Goal: Use online tool/utility: Utilize a website feature to perform a specific function

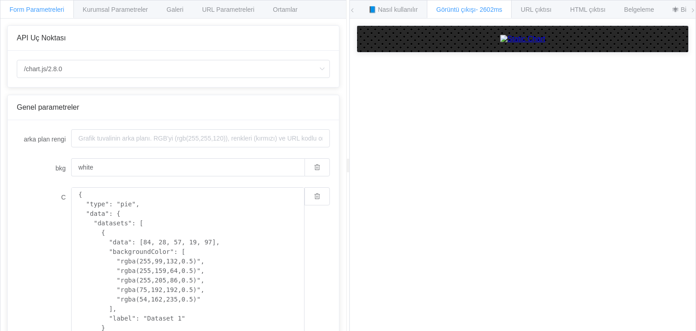
click at [500, 43] on img at bounding box center [522, 39] width 45 height 8
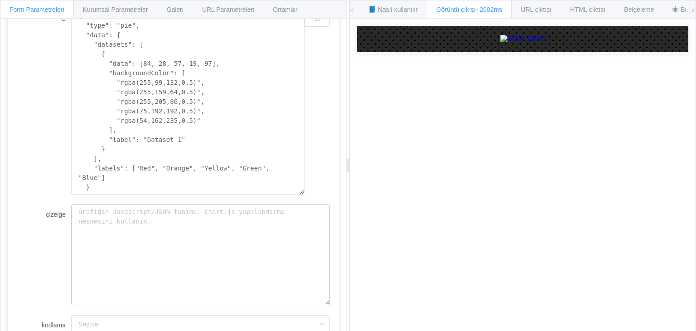
scroll to position [161, 0]
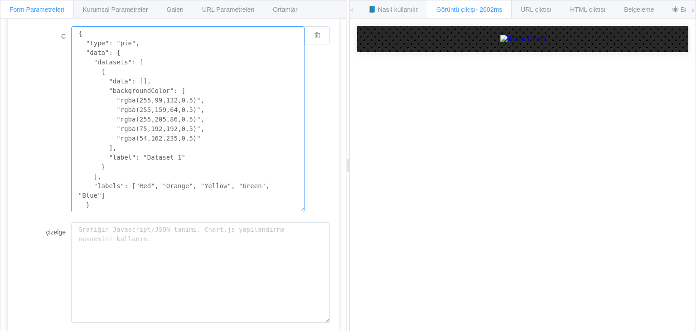
drag, startPoint x: 199, startPoint y: 80, endPoint x: 138, endPoint y: 82, distance: 60.8
click at [138, 82] on textarea "{ "type": "pie", "data": { "datasets": [ { "data": [], "backgroundColor": [ "rg…" at bounding box center [187, 119] width 233 height 186
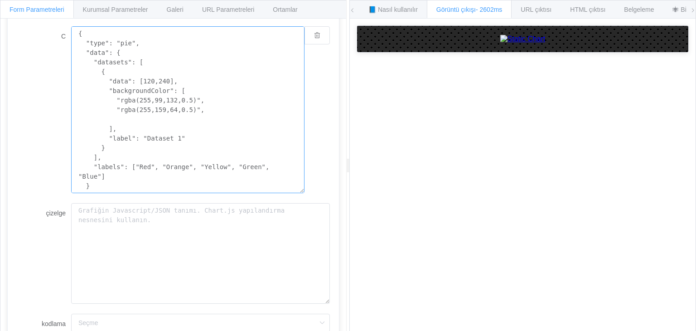
drag, startPoint x: 190, startPoint y: 139, endPoint x: 109, endPoint y: 117, distance: 84.1
click at [109, 117] on textarea "{ "type": "pie", "data": { "datasets": [ { "data": [120,240], "backgroundColor"…" at bounding box center [187, 109] width 233 height 167
drag, startPoint x: 277, startPoint y: 167, endPoint x: 191, endPoint y: 169, distance: 86.2
click at [191, 169] on textarea "{ "type": "pie", "data": { "datasets": [ { "data": [120,240], "backgroundColor"…" at bounding box center [187, 109] width 233 height 167
click at [191, 113] on textarea "{ "type": "pie", "data": { "datasets": [ { "data": [120,240], "backgroundColor"…" at bounding box center [187, 109] width 233 height 167
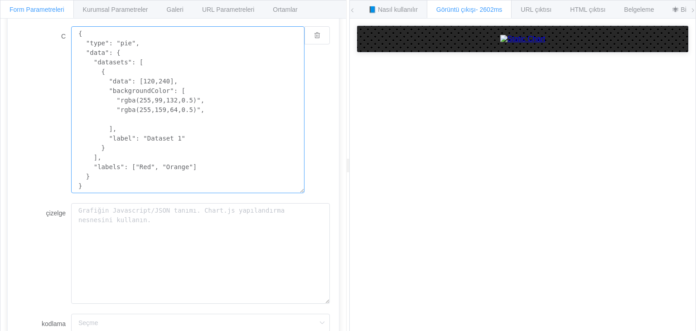
click at [197, 117] on textarea "{ "type": "pie", "data": { "datasets": [ { "data": [120,240], "backgroundColor"…" at bounding box center [187, 109] width 233 height 167
click at [197, 112] on textarea "{ "type": "pie", "data": { "datasets": [ { "data": [120,240], "backgroundColor"…" at bounding box center [187, 109] width 233 height 167
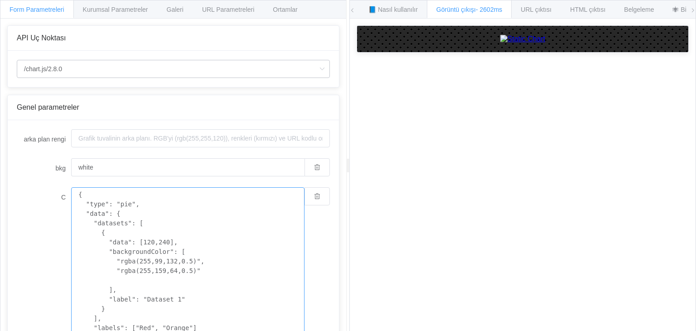
type textarea "{ "type": "pie", "data": { "datasets": [ { "data": [120,240], "backgroundColor"…"
click at [316, 70] on icon at bounding box center [321, 69] width 11 height 18
click at [76, 98] on li "/çizelge" at bounding box center [173, 93] width 313 height 15
type input "/chart"
type input "20"
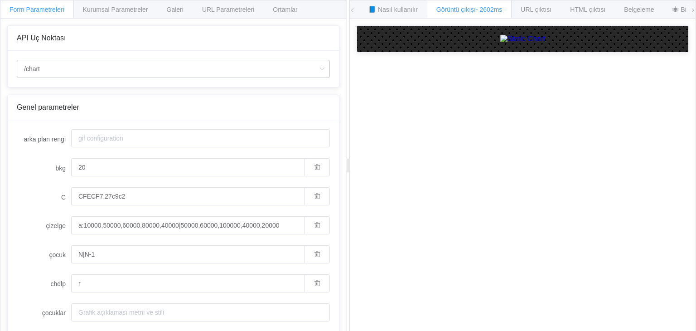
click at [316, 69] on icon at bounding box center [321, 69] width 11 height 18
click at [238, 107] on li "/chart.js/2.8.0" at bounding box center [173, 109] width 313 height 15
type input "/chart.js/2.8.0"
type input "white"
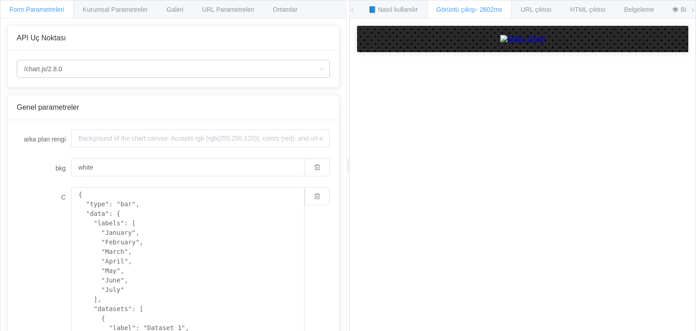
click at [316, 72] on icon at bounding box center [321, 69] width 11 height 18
click at [131, 93] on li "/çizelge" at bounding box center [173, 93] width 313 height 15
type input "/chart"
type input "20"
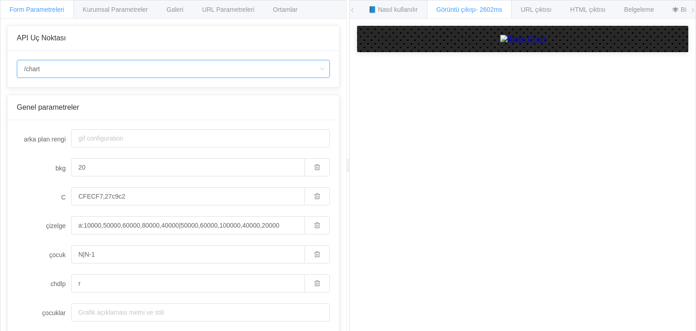
type input "/chart.js/2.8.0"
type input "white"
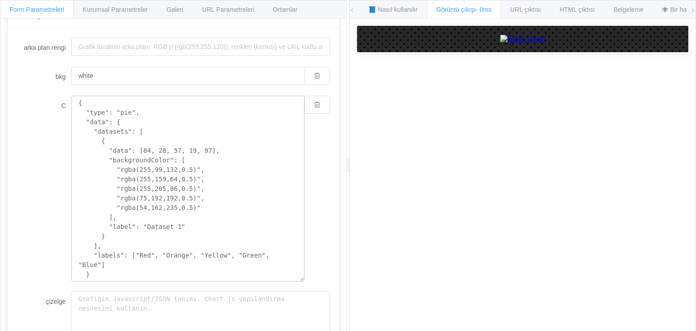
scroll to position [91, 0]
drag, startPoint x: 199, startPoint y: 152, endPoint x: 138, endPoint y: 151, distance: 61.7
click at [138, 151] on textarea "{ "type": "pie", "data": { "datasets": [ { "data": [84, 28, 57, 19, 97], "backg…" at bounding box center [187, 190] width 233 height 186
drag, startPoint x: 221, startPoint y: 258, endPoint x: 131, endPoint y: 259, distance: 90.7
click at [131, 259] on textarea "{ "type": "pie", "data": { "datasets": [ { "data": [120,240], "backgroundColor"…" at bounding box center [187, 190] width 233 height 186
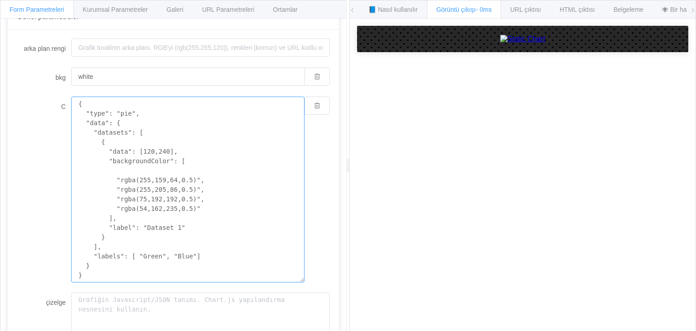
drag, startPoint x: 197, startPoint y: 173, endPoint x: 114, endPoint y: 172, distance: 82.5
click at [114, 172] on textarea "{ "type": "pie", "data": { "datasets": [ { "data": [120,240], "backgroundColor"…" at bounding box center [187, 190] width 233 height 186
drag, startPoint x: 196, startPoint y: 181, endPoint x: 111, endPoint y: 180, distance: 85.7
click at [111, 180] on textarea "{ "type": "pie", "data": { "datasets": [ { "data": [120,240], "backgroundColor"…" at bounding box center [187, 190] width 233 height 186
drag, startPoint x: 192, startPoint y: 189, endPoint x: 110, endPoint y: 189, distance: 82.5
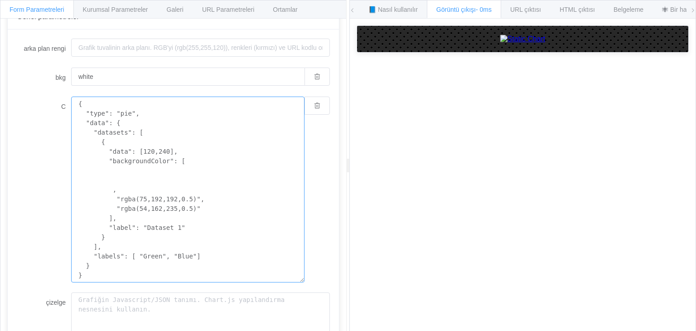
click at [110, 189] on textarea "{ "type": "pie", "data": { "datasets": [ { "data": [120,240], "backgroundColor"…" at bounding box center [187, 190] width 233 height 186
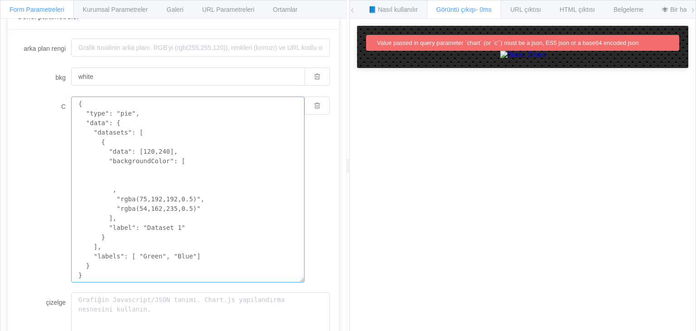
click at [115, 190] on textarea "{ "type": "pie", "data": { "datasets": [ { "data": [120,240], "backgroundColor"…" at bounding box center [187, 190] width 233 height 186
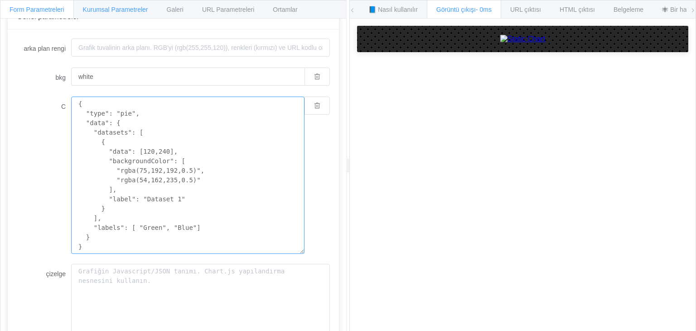
type textarea "{ "type": "pie", "data": { "datasets": [ { "data": [120,240], "backgroundColor"…"
click at [213, 31] on div "arka plan rengi bkg white C { "type": "pie", "data": { "datasets": [ { "data": …" at bounding box center [173, 249] width 331 height 441
drag, startPoint x: 80, startPoint y: 103, endPoint x: 85, endPoint y: 113, distance: 11.4
click at [85, 113] on textarea "{ "type": "pie", "data": { "datasets": [ { "data": [120,240], "backgroundColor"…" at bounding box center [187, 176] width 233 height 158
drag, startPoint x: 77, startPoint y: 102, endPoint x: 234, endPoint y: 244, distance: 211.5
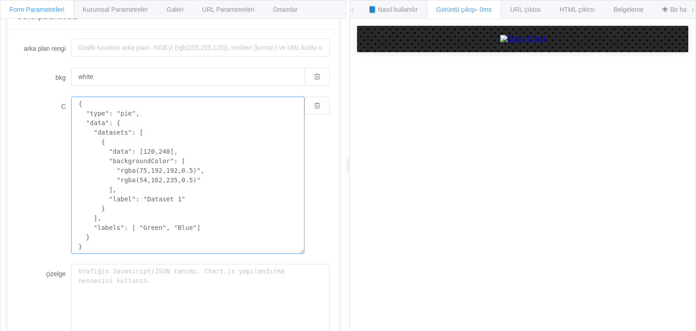
click at [234, 248] on textarea "{ "type": "pie", "data": { "datasets": [ { "data": [120,240], "backgroundColor"…" at bounding box center [187, 176] width 233 height 158
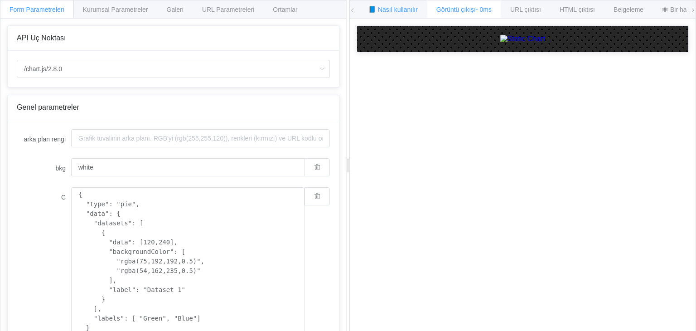
click at [410, 11] on font "📘 Nasıl kullanılır" at bounding box center [393, 9] width 49 height 7
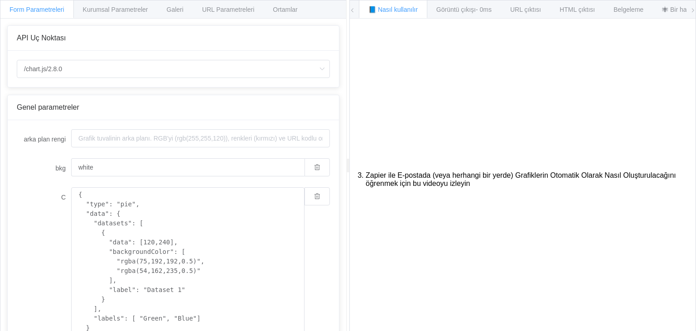
scroll to position [228, 0]
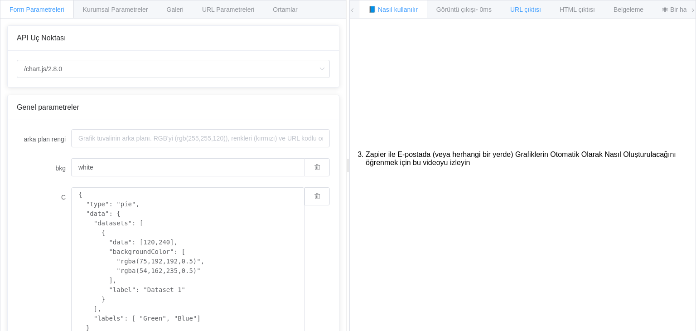
click at [536, 9] on font "URL çıktısı" at bounding box center [525, 9] width 31 height 7
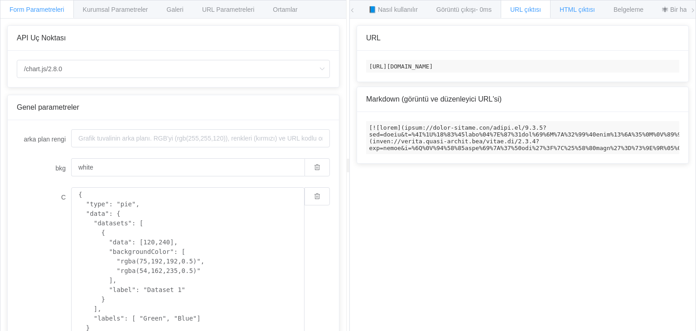
click at [572, 9] on font "HTML çıktısı" at bounding box center [577, 9] width 35 height 7
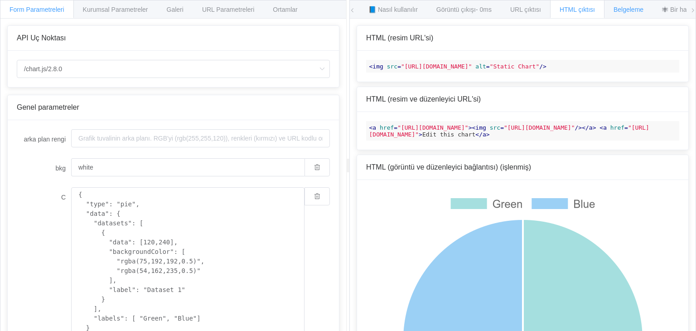
click at [619, 9] on font "Belgeleme" at bounding box center [629, 9] width 30 height 7
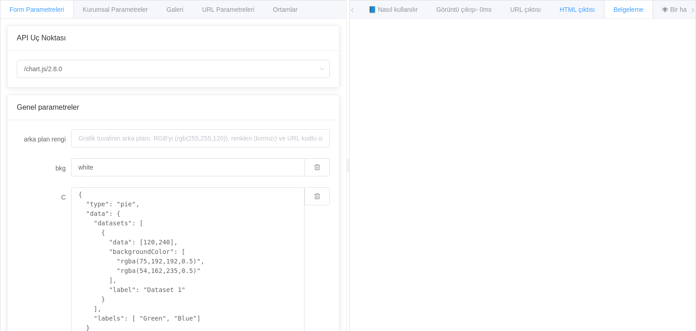
click at [565, 8] on font "HTML çıktısı" at bounding box center [577, 9] width 35 height 7
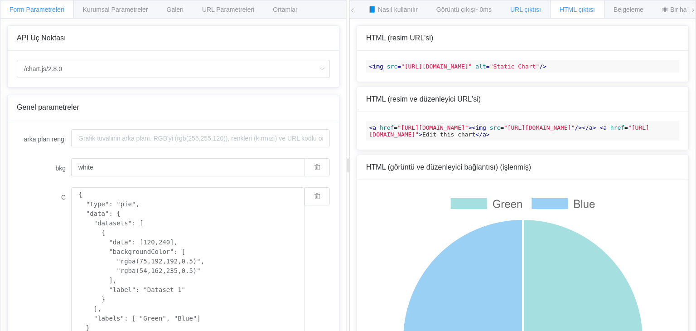
click at [544, 8] on div "URL çıktısı" at bounding box center [526, 9] width 50 height 18
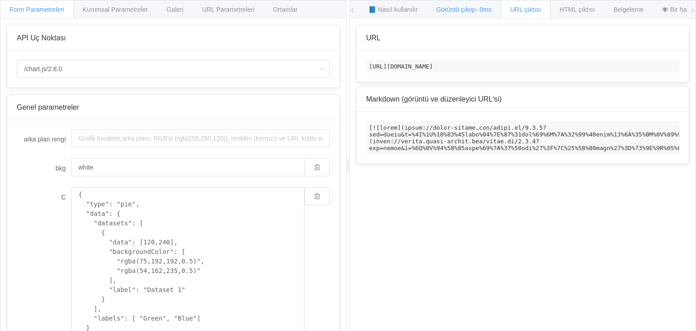
click at [492, 10] on font "- 0ms" at bounding box center [484, 9] width 16 height 7
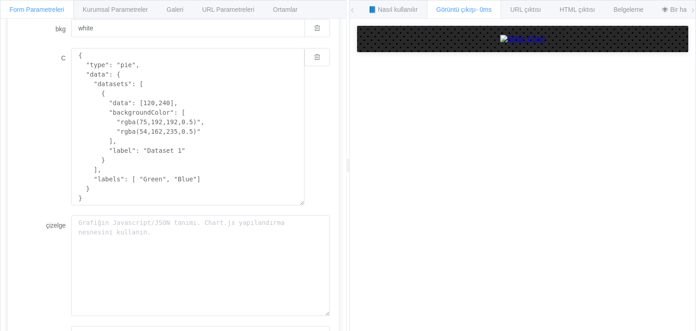
scroll to position [181, 0]
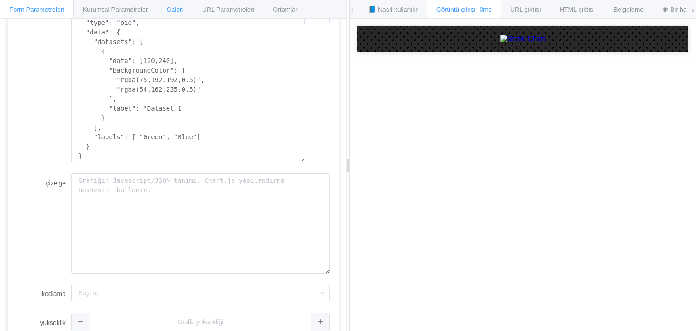
click at [170, 6] on font "Galeri" at bounding box center [175, 9] width 17 height 7
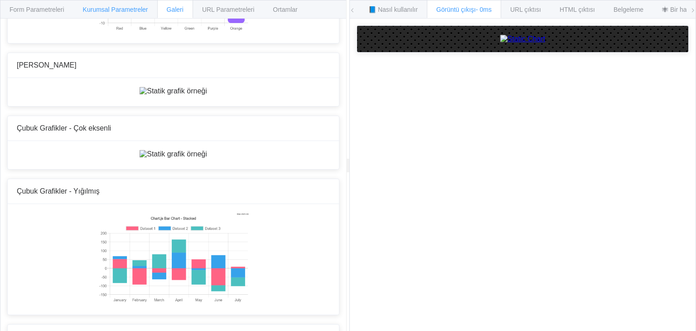
click at [138, 11] on font "Kurumsal Parametreler" at bounding box center [115, 9] width 65 height 7
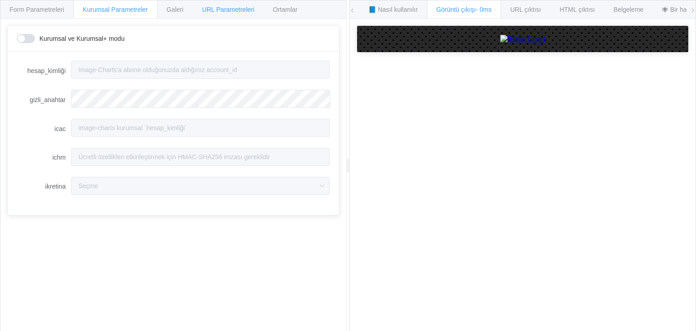
click at [193, 10] on div "URL Parametreleri" at bounding box center [228, 9] width 71 height 18
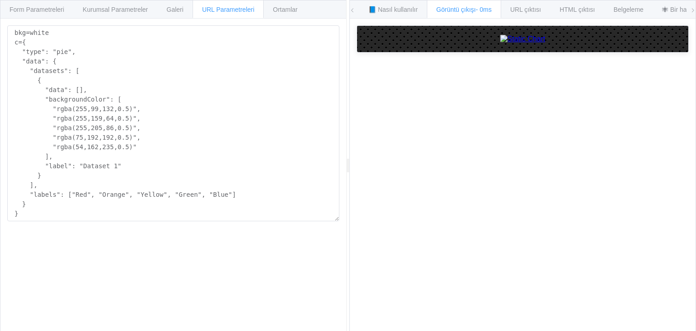
type textarea "bkg=white c={ "type": "pie", "data": { "datasets": [ { "data": [84, 28, 57, 19,…"
